Goal: Task Accomplishment & Management: Complete application form

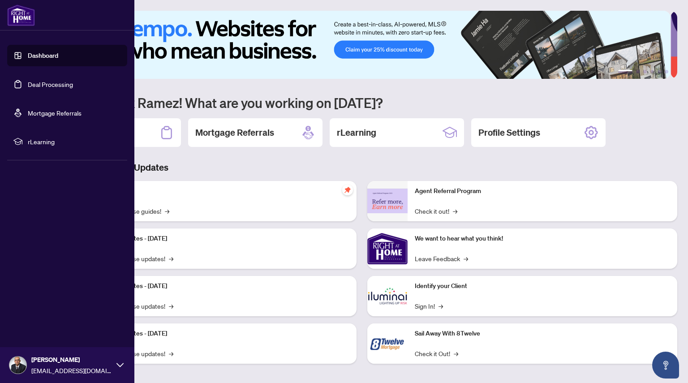
click at [55, 81] on link "Deal Processing" at bounding box center [50, 84] width 45 height 8
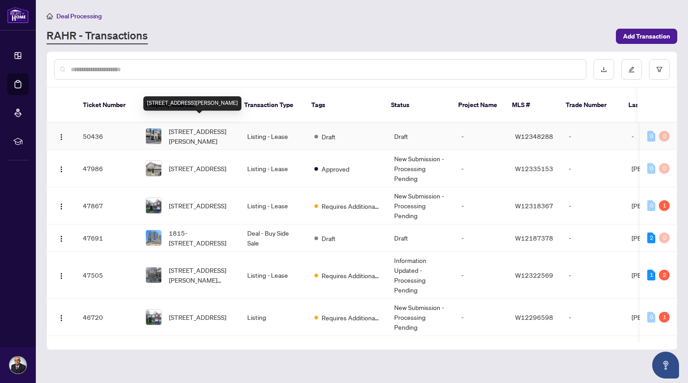
click at [192, 126] on span "[STREET_ADDRESS][PERSON_NAME]" at bounding box center [201, 136] width 64 height 20
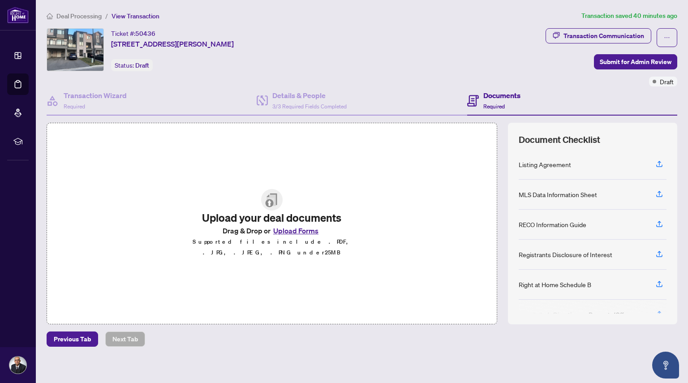
click at [300, 235] on button "Upload Forms" at bounding box center [296, 231] width 51 height 12
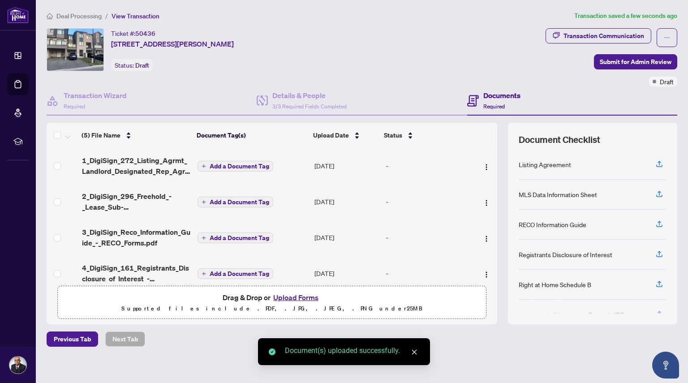
click at [230, 165] on span "Add a Document Tag" at bounding box center [240, 166] width 60 height 6
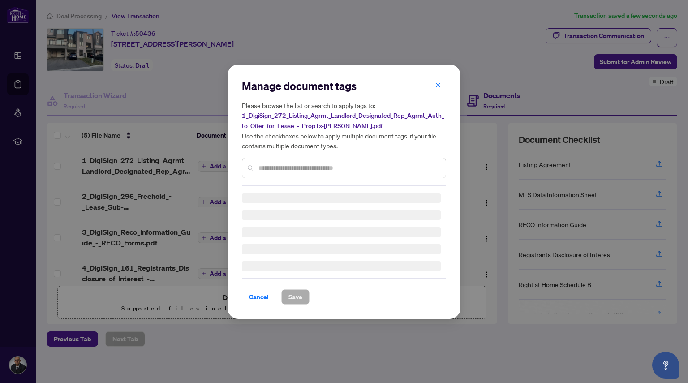
click at [276, 166] on div "Manage document tags Please browse the list or search to apply tags to: 1_DigiS…" at bounding box center [344, 132] width 204 height 107
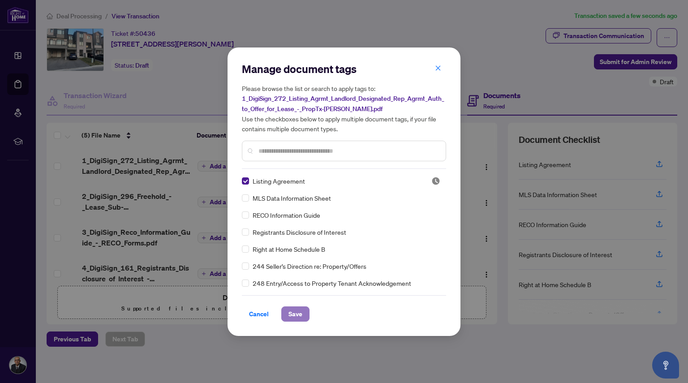
click at [297, 317] on span "Save" at bounding box center [295, 314] width 14 height 14
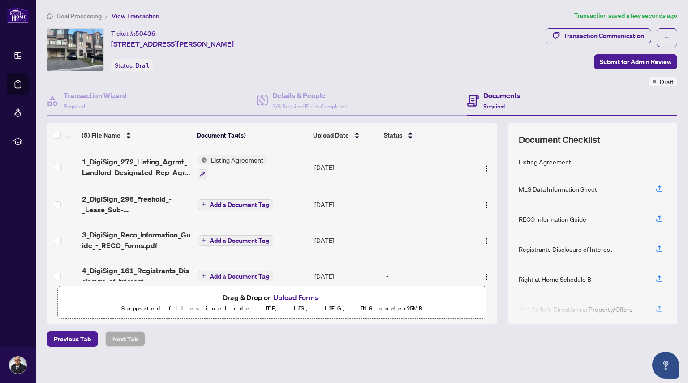
click at [229, 202] on span "Add a Document Tag" at bounding box center [240, 205] width 60 height 6
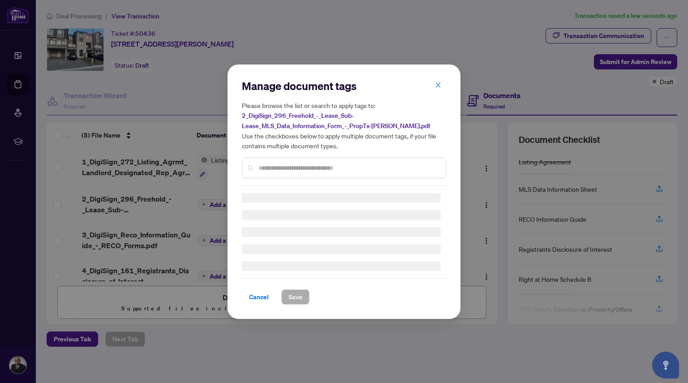
click at [312, 165] on div "Manage document tags Please browse the list or search to apply tags to: 2_DigiS…" at bounding box center [344, 132] width 204 height 107
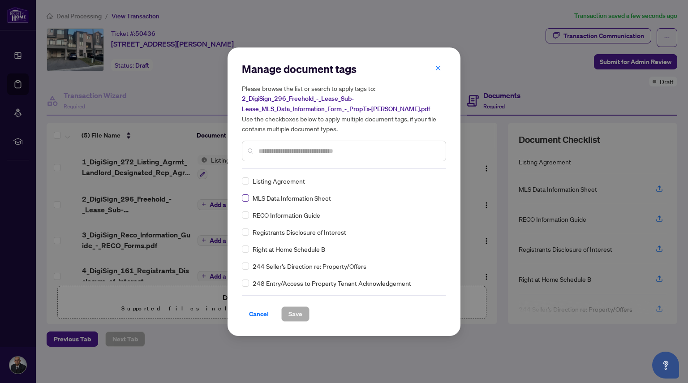
click at [247, 201] on label at bounding box center [245, 198] width 7 height 10
click at [293, 314] on span "Save" at bounding box center [295, 314] width 14 height 14
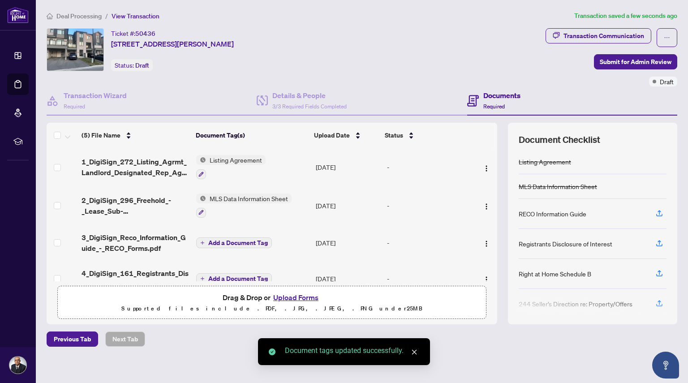
click at [225, 241] on span "Add a Document Tag" at bounding box center [238, 243] width 60 height 6
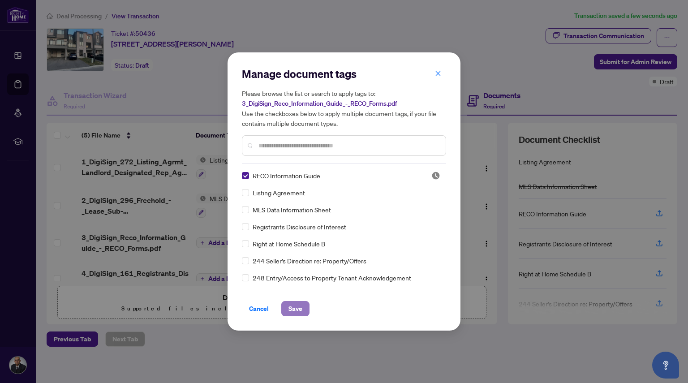
click at [297, 311] on span "Save" at bounding box center [295, 308] width 14 height 14
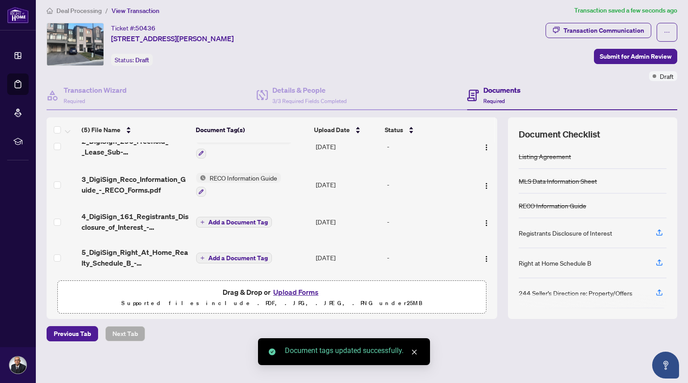
scroll to position [56, 0]
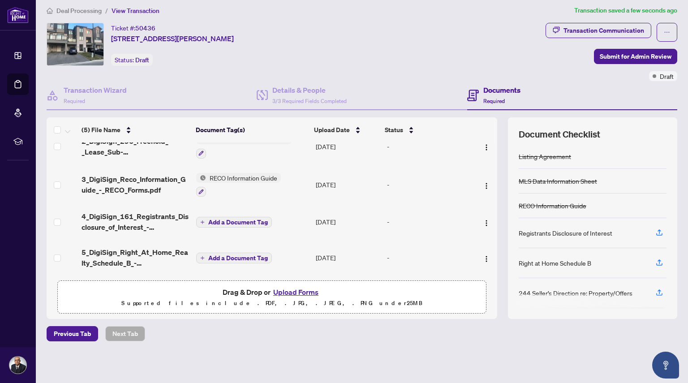
click at [220, 220] on span "Add a Document Tag" at bounding box center [238, 222] width 60 height 6
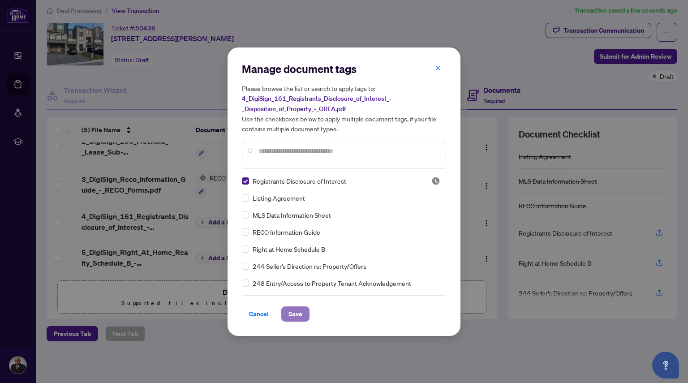
click at [290, 312] on span "Save" at bounding box center [295, 314] width 14 height 14
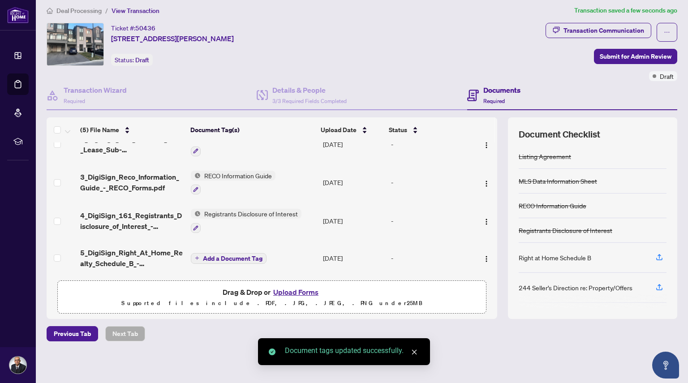
click at [216, 255] on span "Add a Document Tag" at bounding box center [233, 258] width 60 height 6
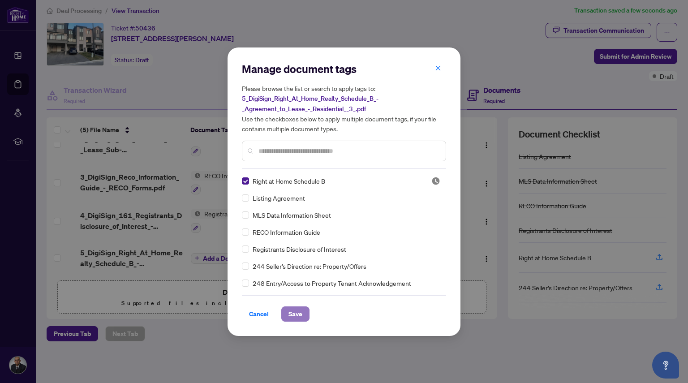
click at [294, 312] on span "Save" at bounding box center [295, 314] width 14 height 14
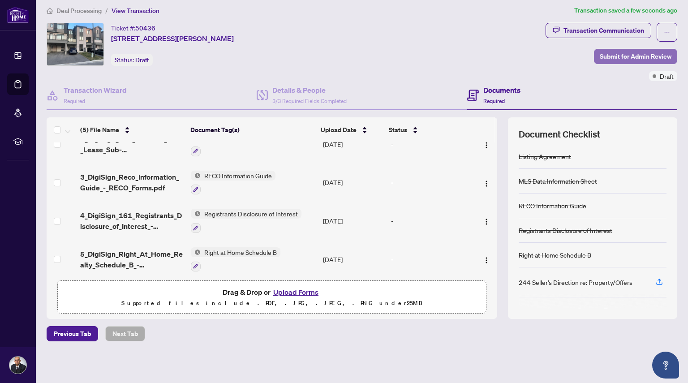
click at [617, 56] on span "Submit for Admin Review" at bounding box center [636, 56] width 72 height 14
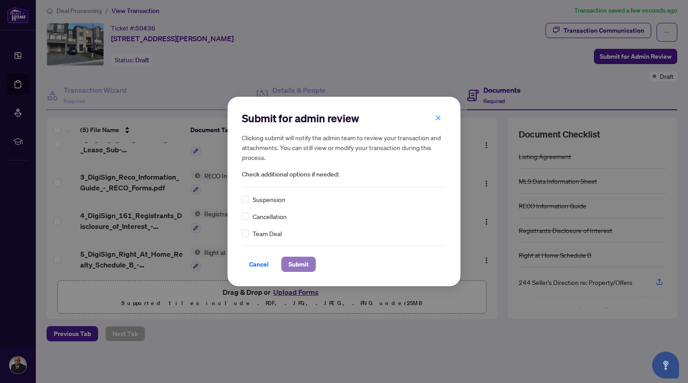
click at [294, 269] on span "Submit" at bounding box center [298, 264] width 20 height 14
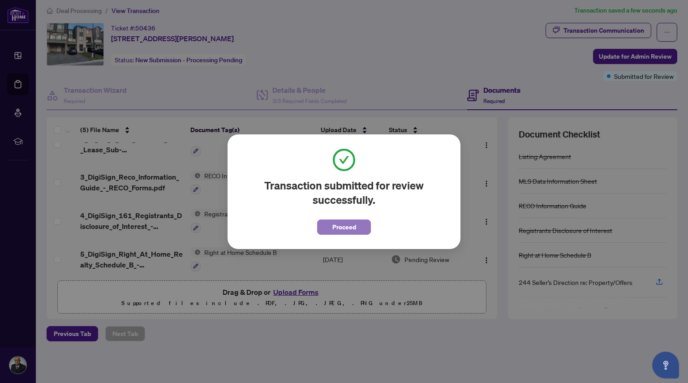
click at [355, 221] on span "Proceed" at bounding box center [344, 227] width 24 height 14
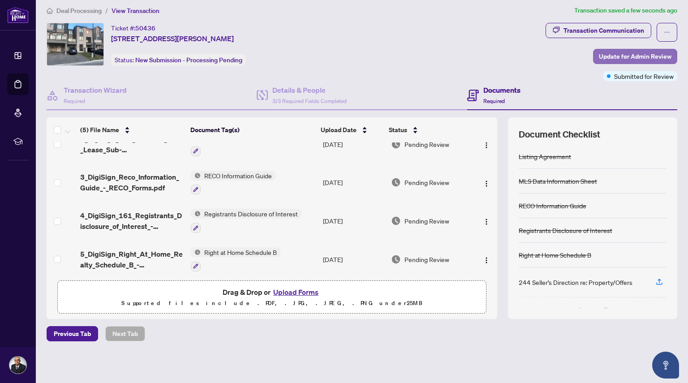
click at [599, 58] on span "Update for Admin Review" at bounding box center [635, 56] width 73 height 14
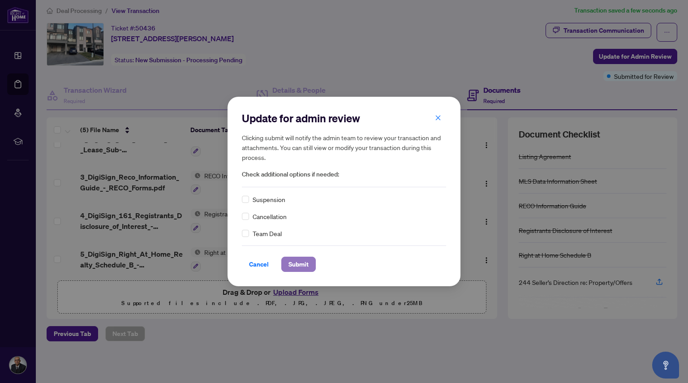
click at [297, 262] on span "Submit" at bounding box center [298, 264] width 20 height 14
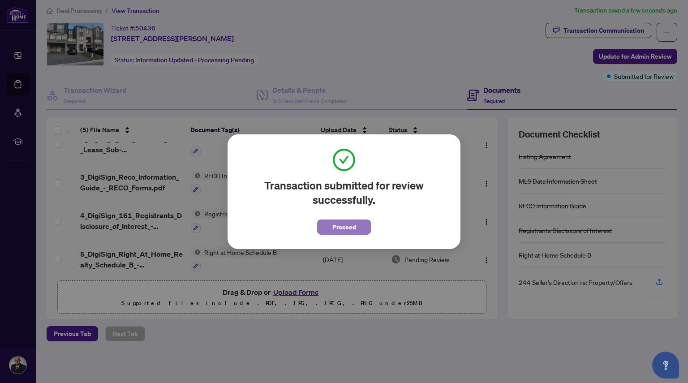
click at [335, 231] on span "Proceed" at bounding box center [344, 227] width 24 height 14
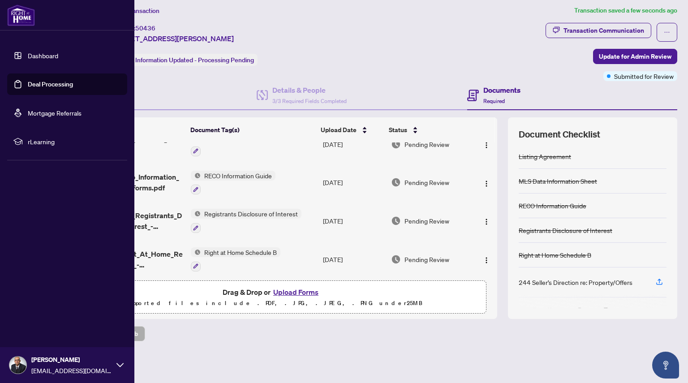
click at [35, 83] on link "Deal Processing" at bounding box center [50, 84] width 45 height 8
